Goal: Information Seeking & Learning: Learn about a topic

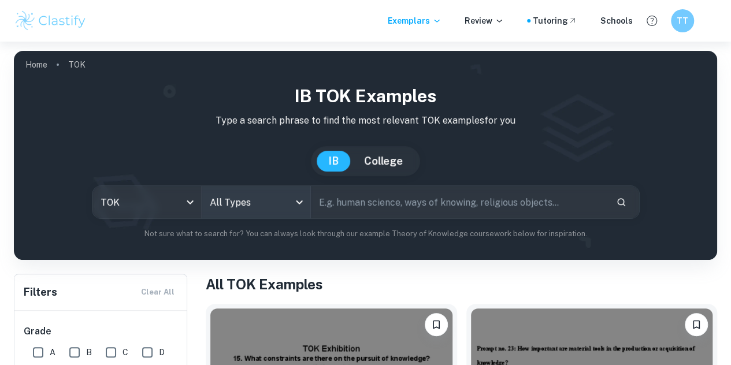
click at [300, 206] on body "We value your privacy We use cookies to enhance your browsing experience, serve…" at bounding box center [365, 224] width 731 height 365
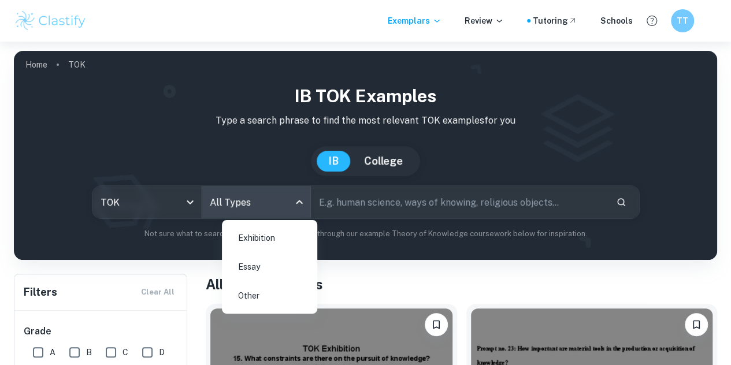
click at [268, 262] on li "Essay" at bounding box center [269, 267] width 86 height 27
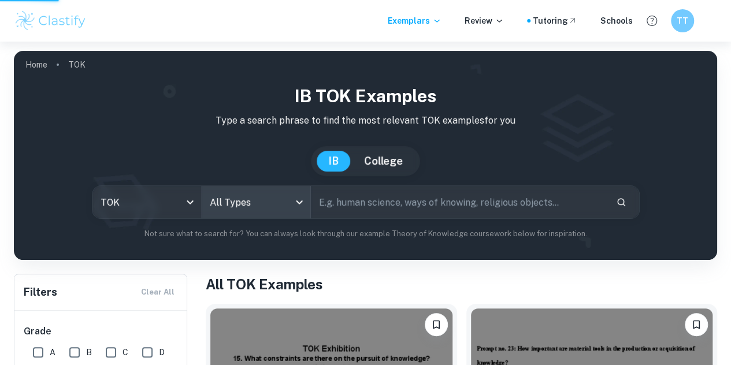
scroll to position [173, 0]
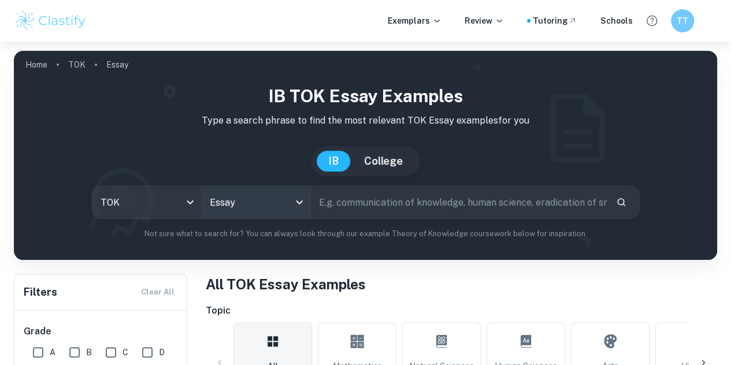
scroll to position [289, 0]
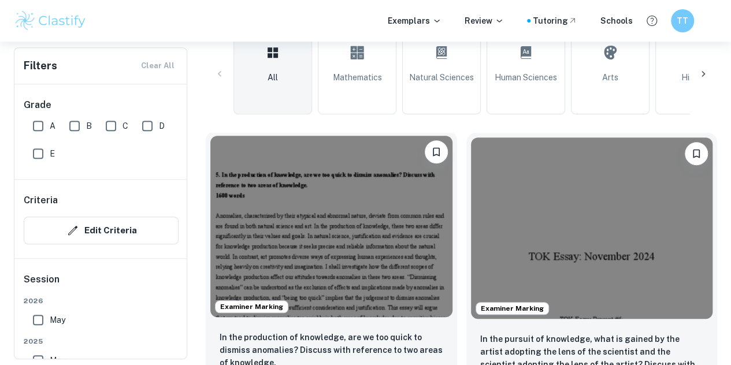
click at [278, 190] on img at bounding box center [331, 226] width 242 height 181
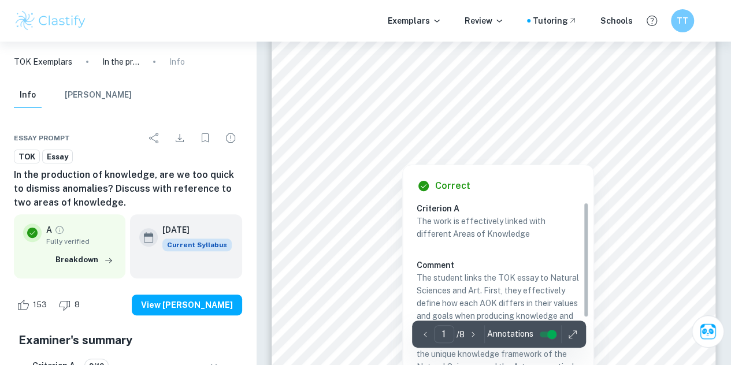
scroll to position [116, 0]
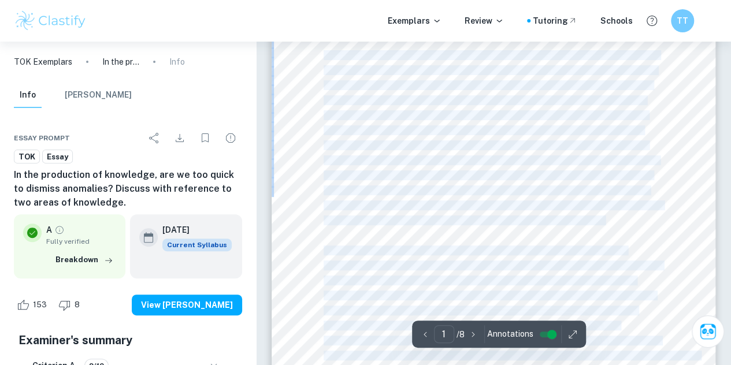
drag, startPoint x: 634, startPoint y: 224, endPoint x: 324, endPoint y: 53, distance: 354.0
click at [324, 53] on div "5. In the production of knowledge, are we too quick to dismiss anomalies? Discu…" at bounding box center [494, 225] width 444 height 574
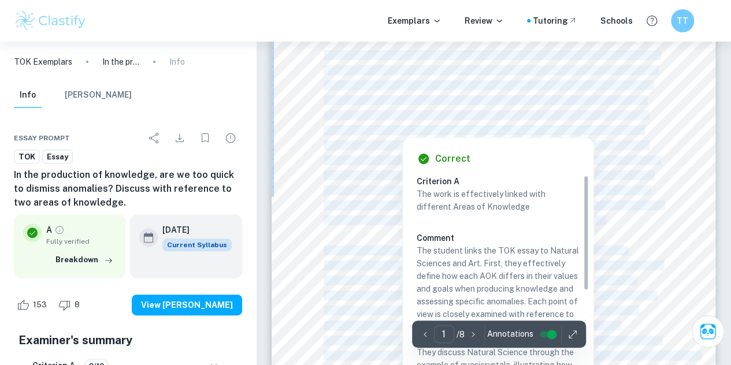
copy div "Anomalies, characterised by their atypical and abnormal nature, deviate from co…"
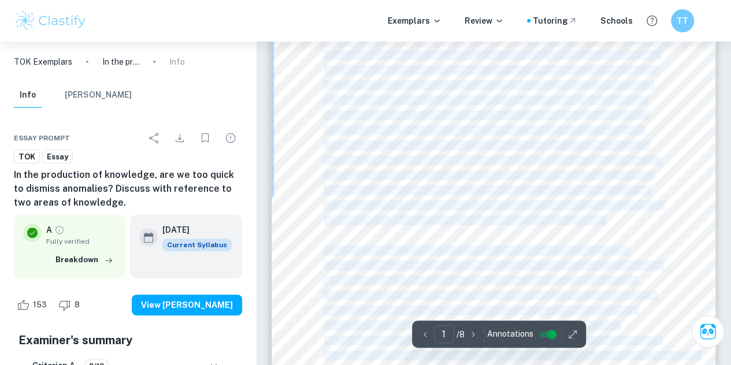
click at [309, 143] on div "5. In the production of knowledge, are we too quick to dismiss anomalies? Discu…" at bounding box center [494, 225] width 444 height 574
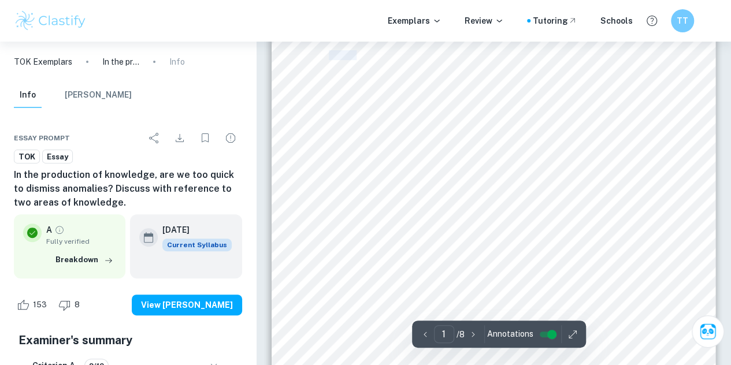
drag, startPoint x: 632, startPoint y: 219, endPoint x: 330, endPoint y: 50, distance: 346.1
click at [330, 50] on div "5. In the production of knowledge, are we too quick to dismiss anomalies? Discu…" at bounding box center [494, 225] width 444 height 574
click at [295, 243] on div "5. In the production of knowledge, are we too quick to dismiss anomalies? Discu…" at bounding box center [494, 225] width 444 height 574
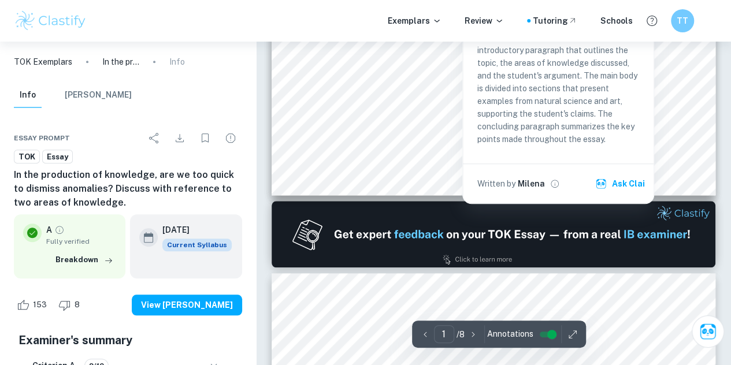
type input "2"
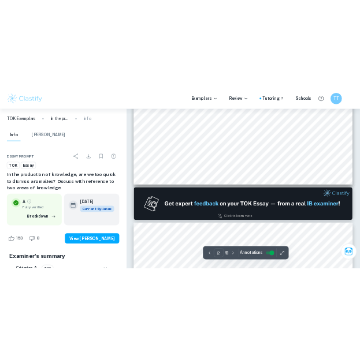
scroll to position [636, 0]
